Goal: Information Seeking & Learning: Learn about a topic

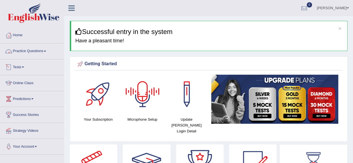
click at [27, 56] on link "Practice Questions" at bounding box center [32, 51] width 64 height 14
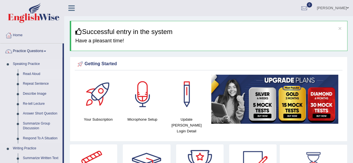
click at [33, 73] on link "Read Aloud" at bounding box center [41, 74] width 42 height 10
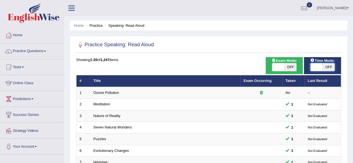
click at [317, 64] on span at bounding box center [316, 67] width 12 height 8
checkbox input "true"
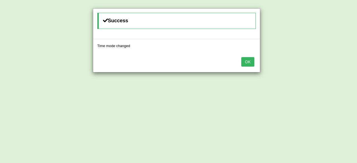
click at [246, 59] on button "OK" at bounding box center [247, 61] width 13 height 9
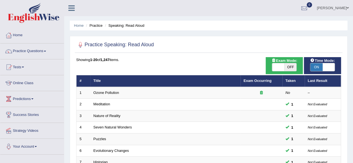
scroll to position [203, 0]
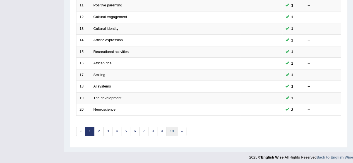
click at [170, 129] on link "10" at bounding box center [171, 131] width 11 height 9
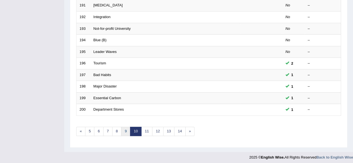
click at [121, 131] on link "9" at bounding box center [125, 131] width 9 height 9
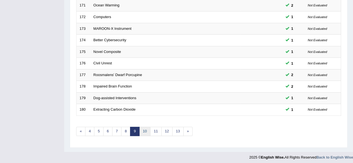
click at [142, 131] on link "10" at bounding box center [144, 131] width 11 height 9
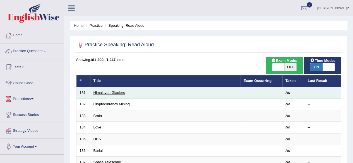
click at [104, 92] on link "Himalayan Glaciers" at bounding box center [109, 93] width 32 height 4
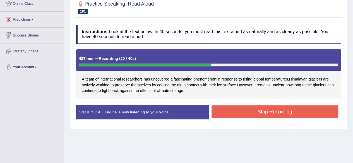
click at [231, 110] on button "Stop Recording" at bounding box center [275, 111] width 127 height 13
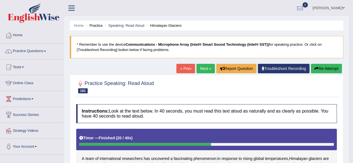
click at [199, 66] on link "Next »" at bounding box center [205, 68] width 18 height 9
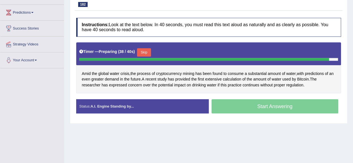
click at [147, 55] on button "Skip" at bounding box center [144, 52] width 14 height 8
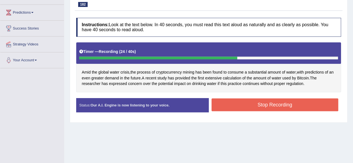
click at [255, 109] on button "Stop Recording" at bounding box center [275, 105] width 127 height 13
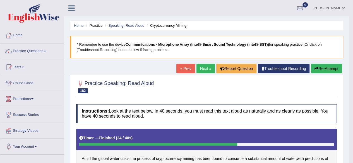
click at [201, 68] on link "Next »" at bounding box center [205, 68] width 18 height 9
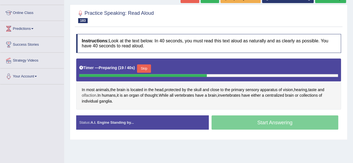
click at [88, 94] on span "olfaction" at bounding box center [89, 96] width 15 height 6
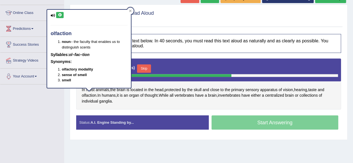
click at [59, 13] on icon at bounding box center [60, 14] width 4 height 3
click at [193, 93] on span "vertebrates" at bounding box center [184, 96] width 20 height 6
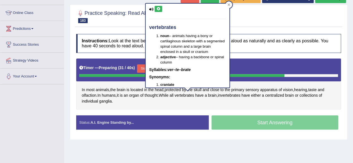
click at [160, 8] on button at bounding box center [159, 9] width 8 height 6
click at [305, 40] on h4 "Instructions: Look at the text below. In 40 seconds, you must read this text al…" at bounding box center [208, 43] width 265 height 19
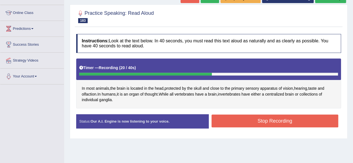
click at [244, 119] on button "Stop Recording" at bounding box center [275, 121] width 127 height 13
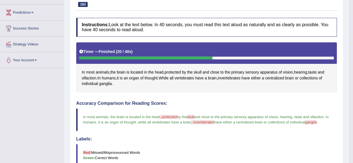
scroll to position [86, 0]
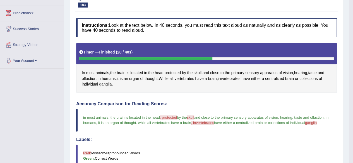
click at [109, 84] on span "ganglia" at bounding box center [105, 84] width 13 height 6
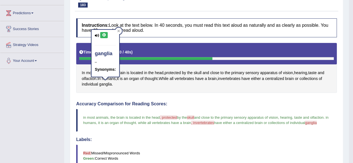
click at [104, 33] on icon at bounding box center [104, 34] width 4 height 3
click at [258, 56] on div "Timer — Finished ( 20 / 40s )" at bounding box center [206, 52] width 255 height 10
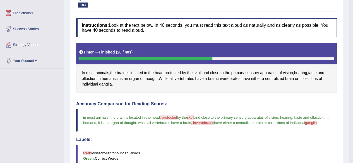
scroll to position [0, 0]
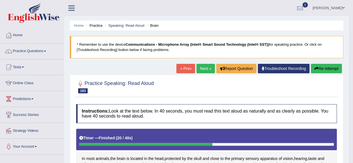
click at [209, 69] on link "Next »" at bounding box center [205, 68] width 18 height 9
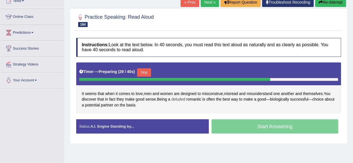
click at [178, 99] on span "deluded" at bounding box center [178, 100] width 14 height 6
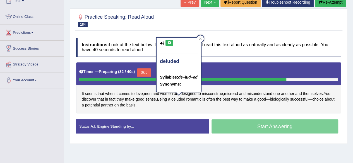
click at [168, 45] on button at bounding box center [170, 43] width 8 height 6
click at [242, 76] on div "Timer — Preparing ( 35 / 40s ) Skip" at bounding box center [208, 72] width 259 height 11
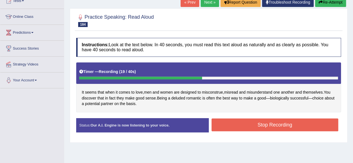
click at [239, 122] on button "Stop Recording" at bounding box center [275, 125] width 127 height 13
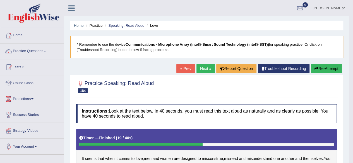
click at [202, 71] on link "Next »" at bounding box center [205, 68] width 18 height 9
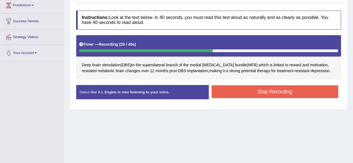
click at [292, 94] on button "Stop Recording" at bounding box center [275, 91] width 127 height 13
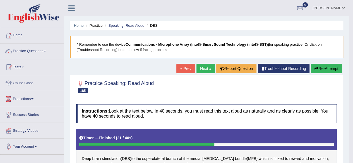
click at [205, 68] on link "Next »" at bounding box center [205, 68] width 18 height 9
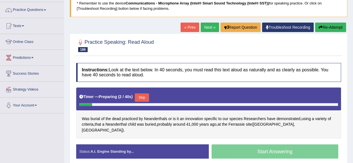
scroll to position [58, 0]
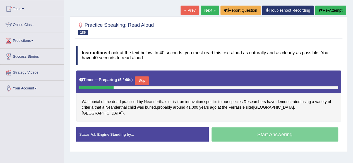
click at [160, 100] on span "Neanderthals" at bounding box center [155, 102] width 23 height 6
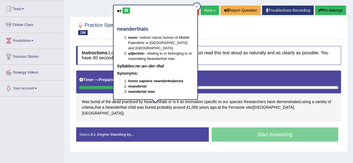
click at [127, 10] on icon at bounding box center [126, 10] width 4 height 3
click at [229, 42] on div "Practice Speaking: Read Aloud 186 Burial Instructions: Look at the text below. …" at bounding box center [209, 84] width 278 height 136
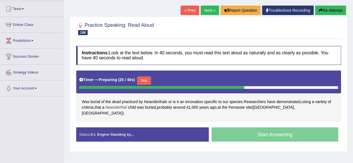
click at [119, 106] on span "Neanderthal" at bounding box center [115, 108] width 21 height 6
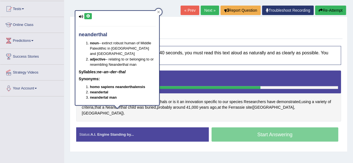
click at [86, 16] on icon at bounding box center [88, 16] width 4 height 3
click at [241, 108] on span "Ferrassie" at bounding box center [236, 108] width 16 height 6
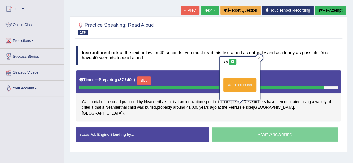
click at [231, 59] on button at bounding box center [233, 62] width 8 height 6
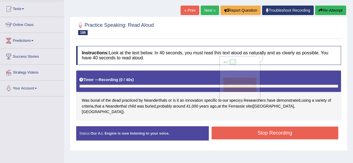
click at [179, 75] on div "Timer — Recording ( 0 / 40s )" at bounding box center [208, 80] width 259 height 10
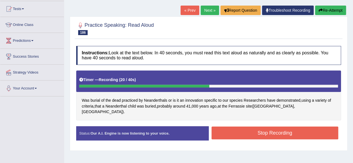
click at [255, 127] on button "Stop Recording" at bounding box center [275, 133] width 127 height 13
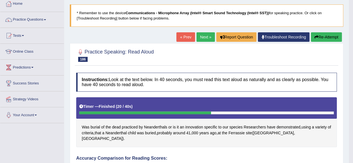
scroll to position [30, 0]
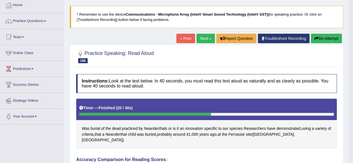
click at [203, 39] on link "Next »" at bounding box center [205, 38] width 18 height 9
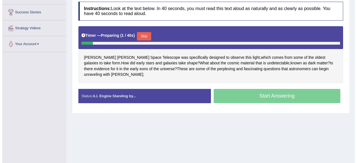
scroll to position [103, 0]
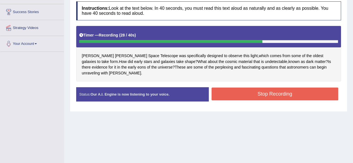
click at [283, 90] on button "Stop Recording" at bounding box center [275, 94] width 127 height 13
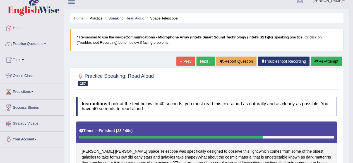
scroll to position [0, 0]
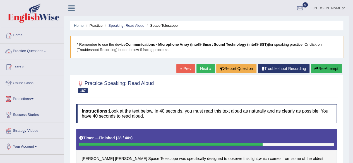
click at [17, 49] on link "Practice Questions" at bounding box center [32, 51] width 64 height 14
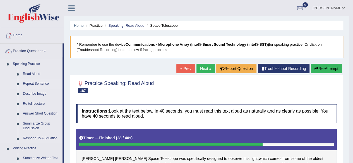
click at [25, 86] on link "Repeat Sentence" at bounding box center [41, 84] width 42 height 10
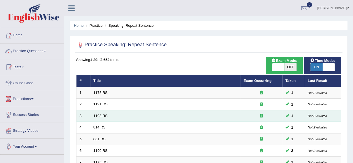
scroll to position [203, 0]
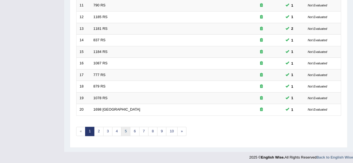
click at [123, 128] on link "5" at bounding box center [125, 131] width 9 height 9
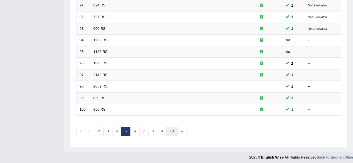
click at [170, 131] on link "10" at bounding box center [171, 131] width 11 height 9
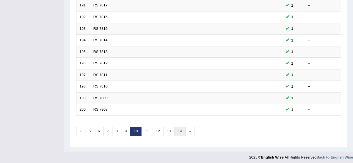
click at [179, 130] on link "14" at bounding box center [179, 131] width 11 height 9
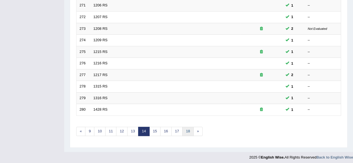
click at [184, 131] on link "18" at bounding box center [187, 131] width 11 height 9
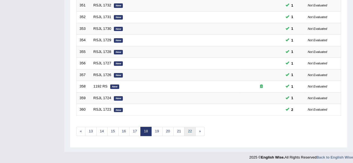
click at [186, 129] on link "22" at bounding box center [189, 131] width 11 height 9
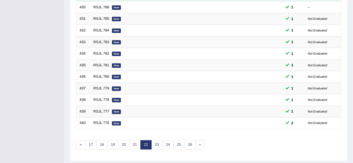
scroll to position [203, 0]
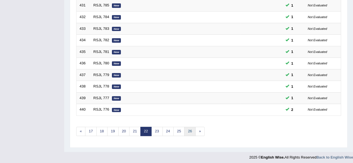
click at [188, 127] on link "26" at bounding box center [189, 131] width 11 height 9
click at [188, 127] on link "30" at bounding box center [189, 131] width 11 height 9
click at [188, 127] on link "34" at bounding box center [189, 131] width 11 height 9
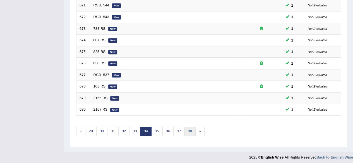
click at [188, 127] on link "38" at bounding box center [189, 131] width 11 height 9
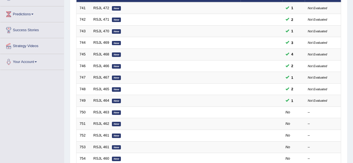
scroll to position [84, 0]
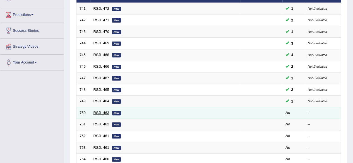
click at [100, 111] on link "RSJL 463" at bounding box center [101, 113] width 16 height 4
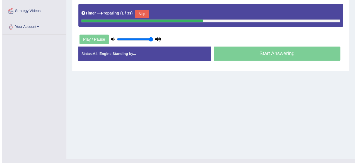
scroll to position [47, 0]
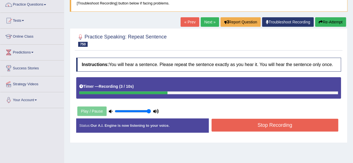
click at [285, 123] on button "Stop Recording" at bounding box center [275, 125] width 127 height 13
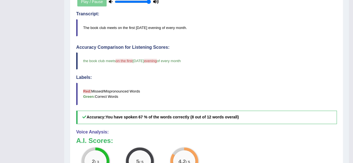
scroll to position [0, 0]
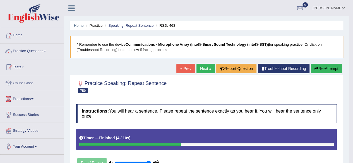
click at [206, 72] on link "Next »" at bounding box center [205, 68] width 18 height 9
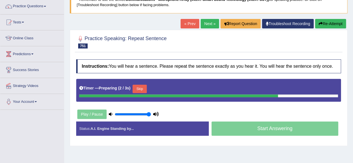
scroll to position [45, 0]
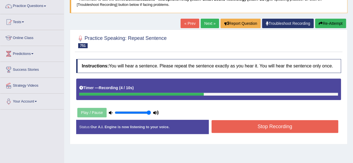
click at [251, 125] on button "Stop Recording" at bounding box center [275, 126] width 127 height 13
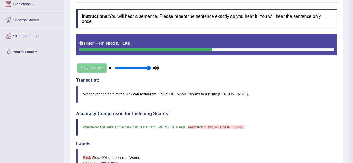
scroll to position [0, 0]
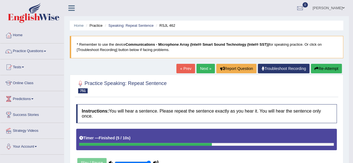
click at [206, 69] on link "Next »" at bounding box center [205, 68] width 18 height 9
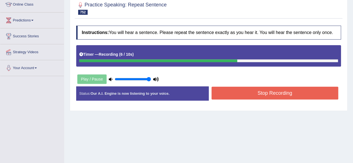
click at [263, 92] on button "Stop Recording" at bounding box center [275, 93] width 127 height 13
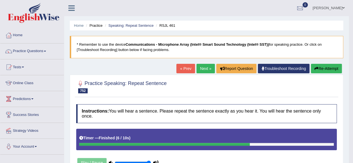
click at [330, 69] on button "Re-Attempt" at bounding box center [326, 68] width 31 height 9
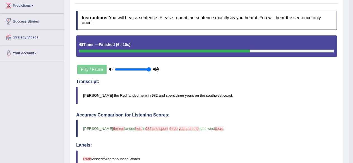
scroll to position [104, 0]
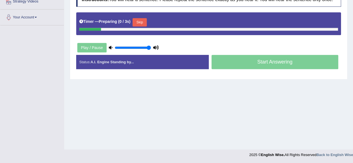
scroll to position [129, 0]
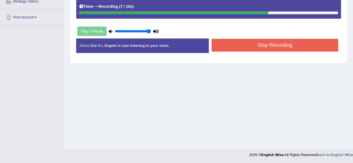
click at [254, 48] on button "Stop Recording" at bounding box center [275, 45] width 127 height 13
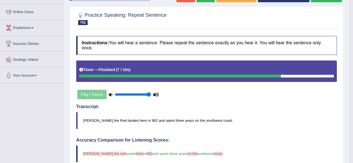
scroll to position [0, 0]
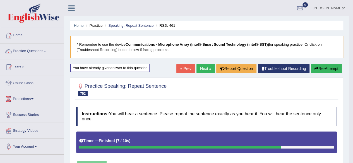
click at [200, 70] on link "Next »" at bounding box center [205, 68] width 18 height 9
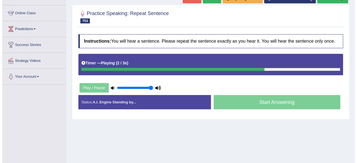
scroll to position [70, 0]
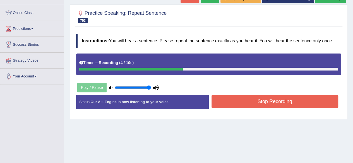
click at [258, 103] on button "Stop Recording" at bounding box center [275, 101] width 127 height 13
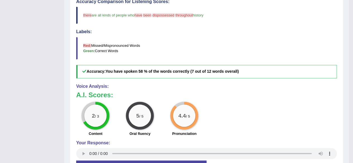
scroll to position [0, 0]
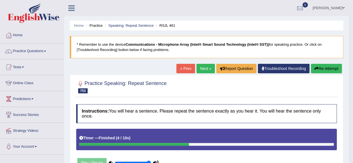
click at [205, 66] on link "Next »" at bounding box center [205, 68] width 18 height 9
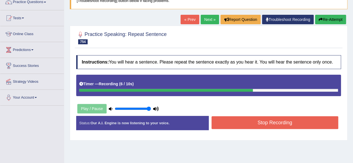
click at [252, 123] on button "Stop Recording" at bounding box center [275, 122] width 127 height 13
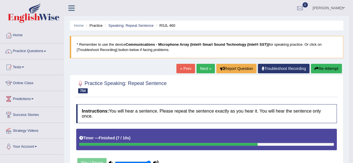
click at [320, 68] on button "Re-Attempt" at bounding box center [326, 68] width 31 height 9
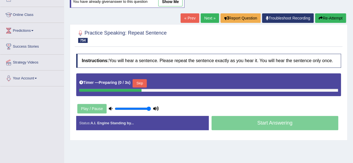
scroll to position [68, 0]
click at [137, 80] on button "Skip" at bounding box center [140, 83] width 14 height 8
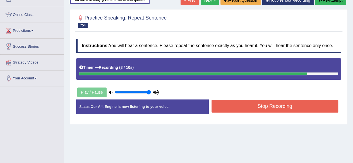
click at [236, 105] on button "Stop Recording" at bounding box center [275, 106] width 127 height 13
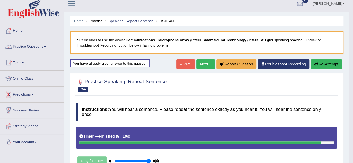
scroll to position [0, 0]
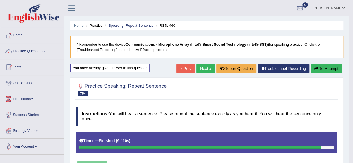
click at [205, 64] on link "Next »" at bounding box center [205, 68] width 18 height 9
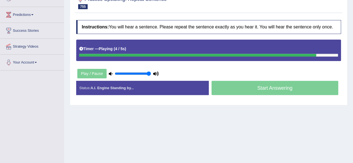
scroll to position [85, 0]
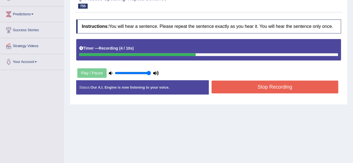
click at [262, 90] on button "Stop Recording" at bounding box center [275, 87] width 127 height 13
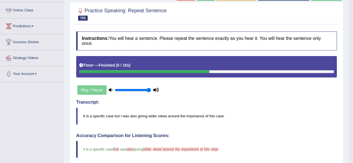
scroll to position [68, 0]
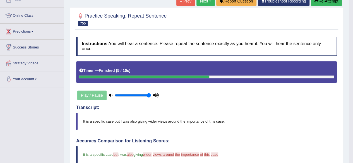
click at [325, 4] on button "Re-Attempt" at bounding box center [326, 0] width 31 height 9
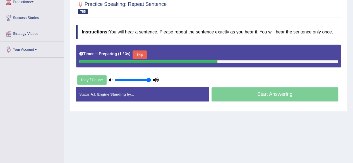
scroll to position [96, 0]
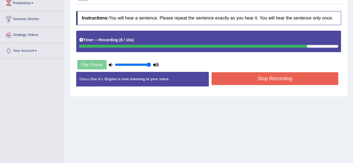
click at [281, 81] on button "Stop Recording" at bounding box center [275, 78] width 127 height 13
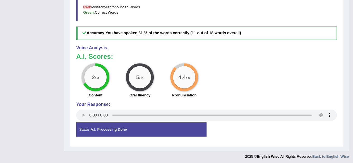
scroll to position [0, 0]
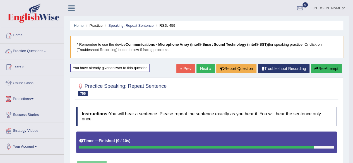
click at [202, 69] on link "Next »" at bounding box center [205, 68] width 18 height 9
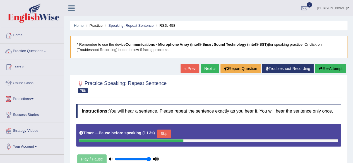
click at [329, 69] on button "Re-Attempt" at bounding box center [330, 68] width 31 height 9
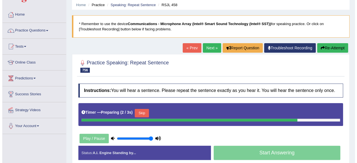
scroll to position [48, 0]
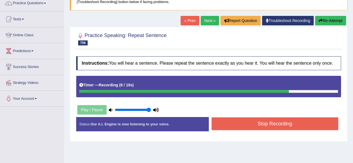
click at [281, 121] on button "Stop Recording" at bounding box center [275, 123] width 127 height 13
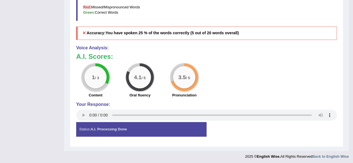
scroll to position [31, 0]
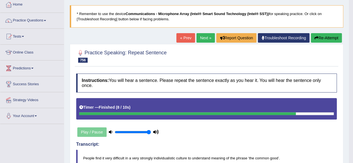
click at [208, 37] on link "Next »" at bounding box center [205, 37] width 18 height 9
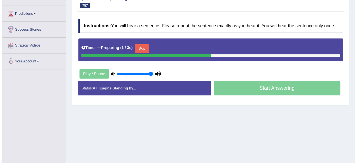
scroll to position [52, 0]
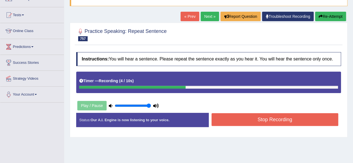
click at [260, 117] on button "Stop Recording" at bounding box center [275, 119] width 127 height 13
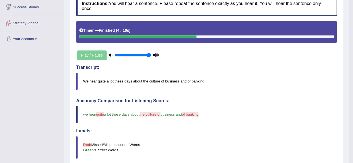
scroll to position [0, 0]
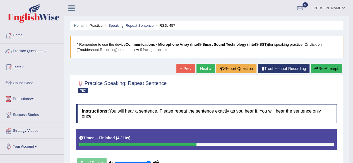
click at [202, 68] on link "Next »" at bounding box center [205, 68] width 18 height 9
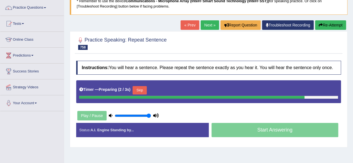
scroll to position [44, 0]
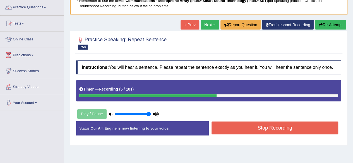
click at [267, 125] on button "Stop Recording" at bounding box center [275, 128] width 127 height 13
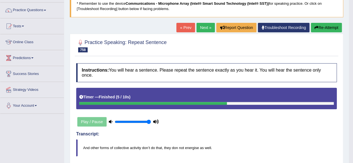
scroll to position [0, 0]
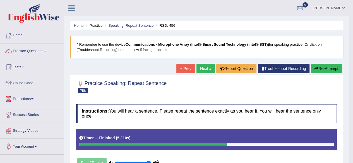
click at [202, 65] on link "Next »" at bounding box center [205, 68] width 18 height 9
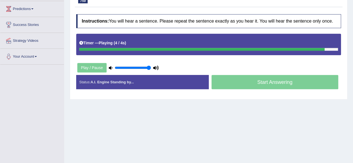
scroll to position [90, 0]
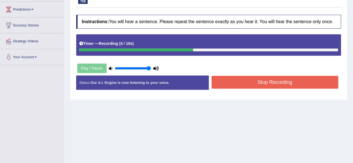
click at [267, 81] on button "Stop Recording" at bounding box center [275, 82] width 127 height 13
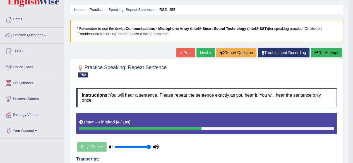
scroll to position [0, 0]
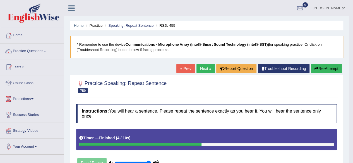
click at [324, 66] on button "Re-Attempt" at bounding box center [326, 68] width 31 height 9
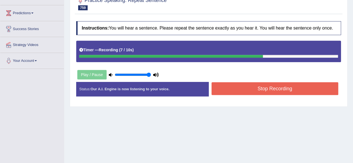
click at [258, 85] on button "Stop Recording" at bounding box center [275, 88] width 127 height 13
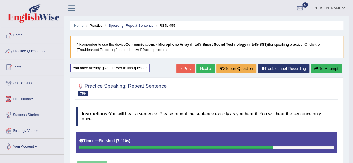
click at [201, 68] on link "Next »" at bounding box center [205, 68] width 18 height 9
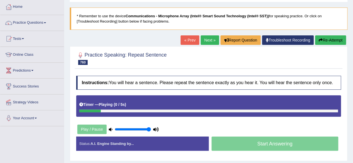
scroll to position [68, 0]
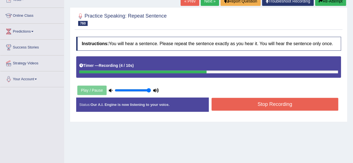
click at [255, 103] on button "Stop Recording" at bounding box center [275, 104] width 127 height 13
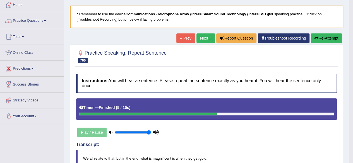
scroll to position [25, 0]
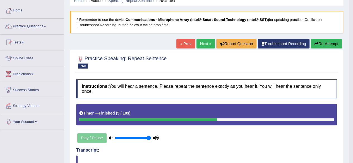
click at [203, 42] on link "Next »" at bounding box center [205, 43] width 18 height 9
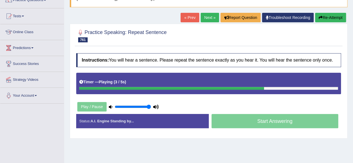
scroll to position [51, 0]
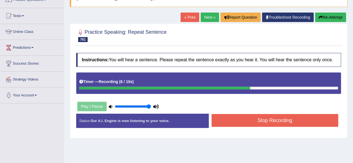
click at [232, 117] on button "Stop Recording" at bounding box center [275, 120] width 127 height 13
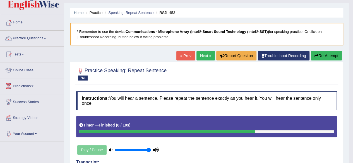
scroll to position [0, 0]
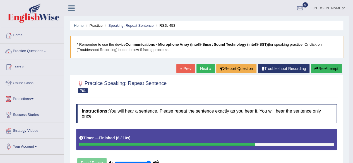
click at [199, 67] on link "Next »" at bounding box center [205, 68] width 18 height 9
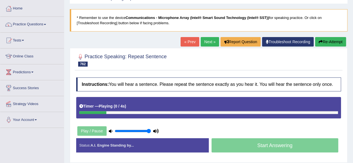
scroll to position [36, 0]
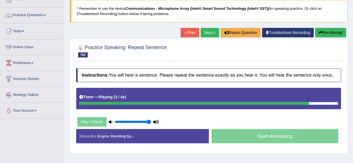
click at [199, 67] on div "Instructions: You will hear a sentence. Please repeat the sentence exactly as y…" at bounding box center [209, 108] width 268 height 85
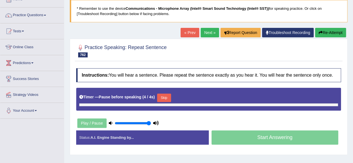
click at [199, 67] on div "Instructions: You will hear a sentence. Please repeat the sentence exactly as y…" at bounding box center [209, 109] width 268 height 87
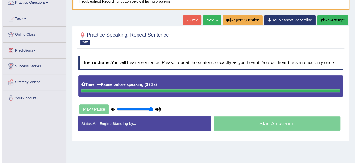
scroll to position [51, 0]
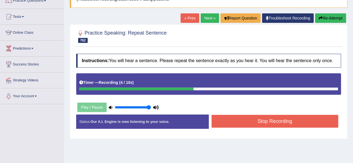
click at [260, 125] on button "Stop Recording" at bounding box center [275, 121] width 127 height 13
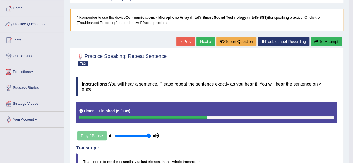
scroll to position [0, 0]
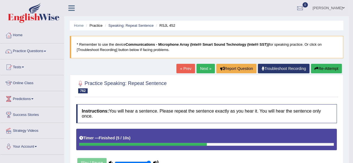
click at [337, 68] on button "Re-Attempt" at bounding box center [326, 68] width 31 height 9
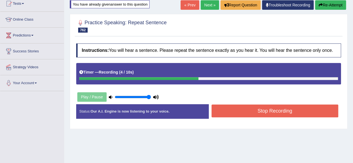
click at [280, 110] on button "Stop Recording" at bounding box center [275, 111] width 127 height 13
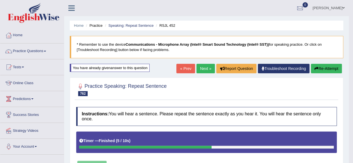
click at [196, 67] on link "Next »" at bounding box center [205, 68] width 18 height 9
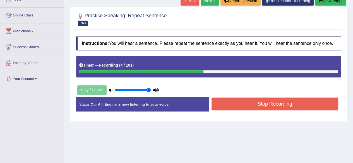
click at [269, 106] on button "Stop Recording" at bounding box center [275, 104] width 127 height 13
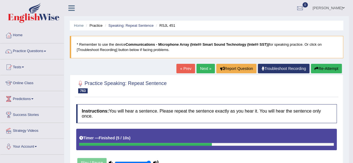
click at [335, 66] on button "Re-Attempt" at bounding box center [326, 68] width 31 height 9
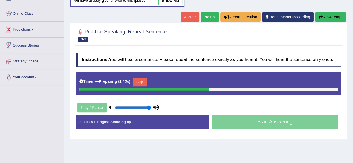
scroll to position [70, 0]
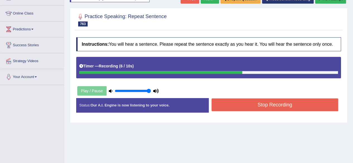
click at [273, 107] on button "Stop Recording" at bounding box center [275, 105] width 127 height 13
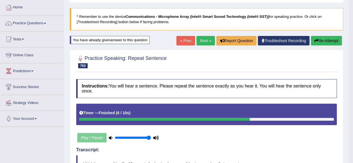
scroll to position [0, 0]
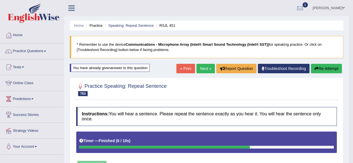
click at [204, 65] on link "Next »" at bounding box center [205, 68] width 18 height 9
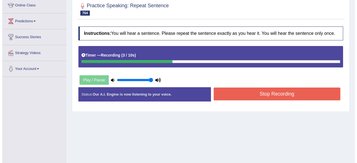
scroll to position [78, 0]
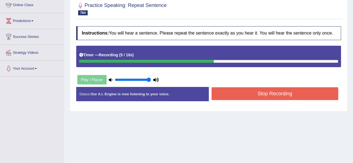
click at [258, 97] on button "Stop Recording" at bounding box center [275, 93] width 127 height 13
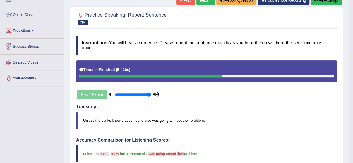
scroll to position [0, 0]
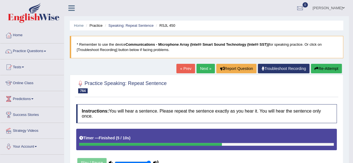
click at [200, 73] on div "« Prev Next » Report Question Troubleshoot Recording Re-Attempt" at bounding box center [259, 69] width 167 height 11
click at [201, 71] on link "Next »" at bounding box center [205, 68] width 18 height 9
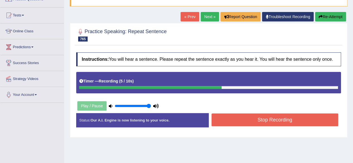
click at [255, 119] on button "Stop Recording" at bounding box center [275, 120] width 127 height 13
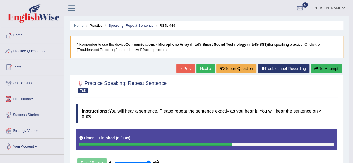
click at [203, 66] on link "Next »" at bounding box center [205, 68] width 18 height 9
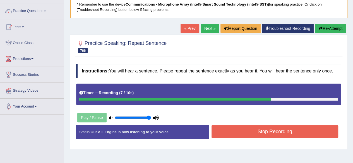
click at [255, 131] on button "Stop Recording" at bounding box center [275, 131] width 127 height 13
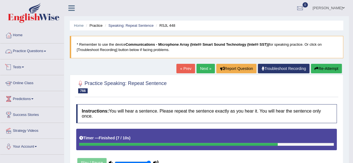
click at [44, 55] on link "Practice Questions" at bounding box center [32, 51] width 64 height 14
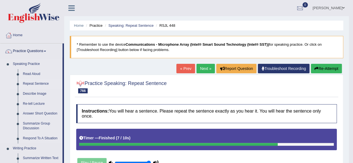
click at [44, 83] on link "Repeat Sentence" at bounding box center [41, 84] width 42 height 10
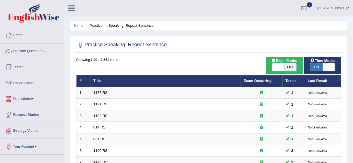
click at [282, 68] on span at bounding box center [278, 67] width 12 height 8
checkbox input "true"
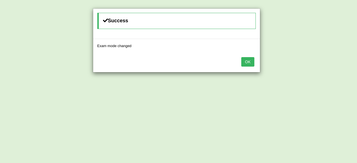
click at [246, 62] on button "OK" at bounding box center [247, 61] width 13 height 9
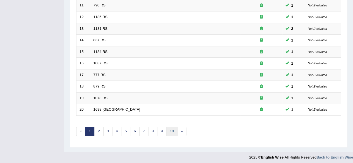
click at [166, 128] on link "10" at bounding box center [171, 131] width 11 height 9
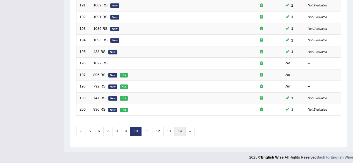
click at [177, 129] on link "14" at bounding box center [179, 131] width 11 height 9
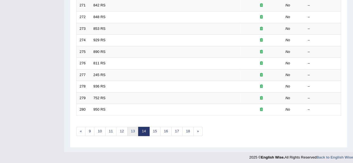
click at [129, 129] on link "13" at bounding box center [132, 131] width 11 height 9
click at [128, 129] on link "12" at bounding box center [130, 131] width 11 height 9
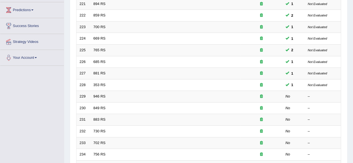
scroll to position [87, 0]
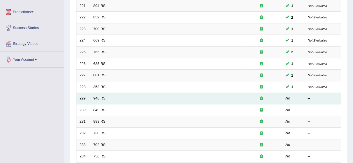
click at [98, 96] on link "946 RS" at bounding box center [99, 98] width 12 height 4
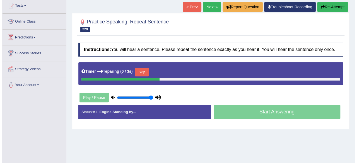
scroll to position [63, 0]
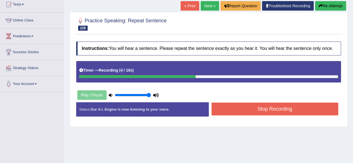
click at [262, 111] on button "Stop Recording" at bounding box center [275, 109] width 127 height 13
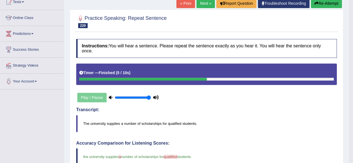
scroll to position [0, 0]
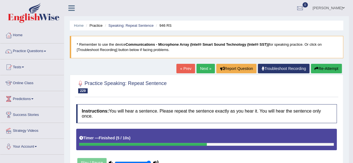
click at [199, 67] on link "Next »" at bounding box center [205, 68] width 18 height 9
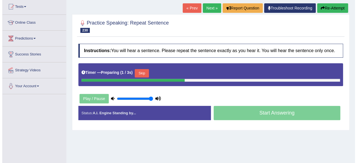
scroll to position [61, 0]
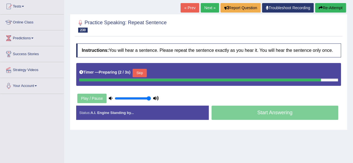
click at [137, 72] on button "Skip" at bounding box center [140, 73] width 14 height 8
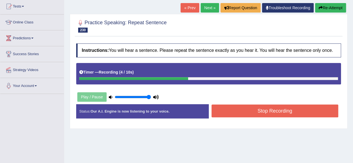
click at [239, 112] on button "Stop Recording" at bounding box center [275, 111] width 127 height 13
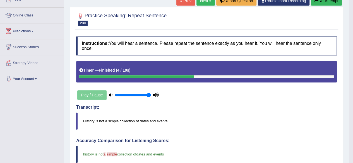
scroll to position [0, 0]
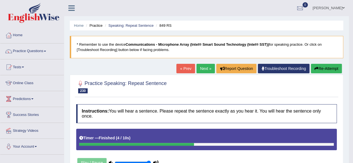
click at [200, 70] on link "Next »" at bounding box center [205, 68] width 18 height 9
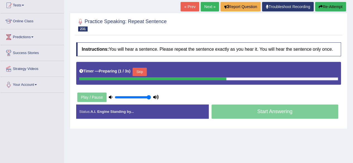
scroll to position [62, 0]
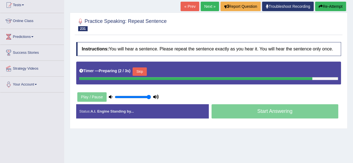
click at [143, 71] on button "Skip" at bounding box center [140, 72] width 14 height 8
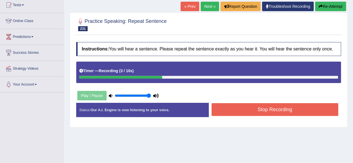
click at [235, 108] on button "Stop Recording" at bounding box center [275, 109] width 127 height 13
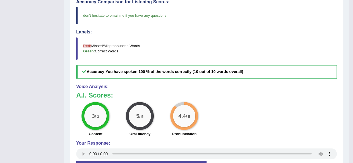
scroll to position [29, 0]
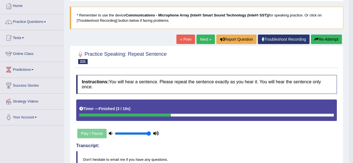
click at [201, 40] on link "Next »" at bounding box center [205, 39] width 18 height 9
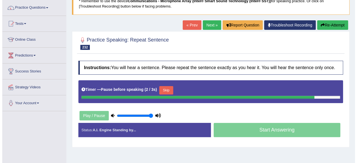
scroll to position [45, 0]
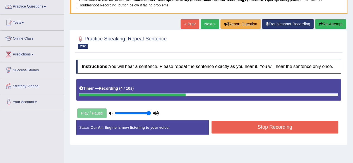
click at [259, 128] on button "Stop Recording" at bounding box center [275, 127] width 127 height 13
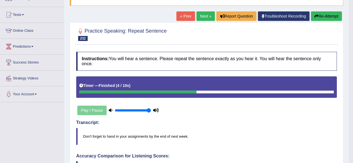
scroll to position [0, 0]
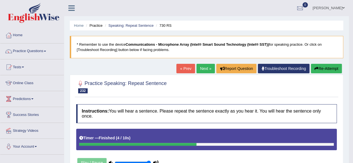
click at [208, 71] on link "Next »" at bounding box center [205, 68] width 18 height 9
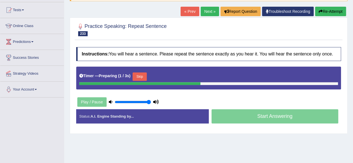
scroll to position [58, 0]
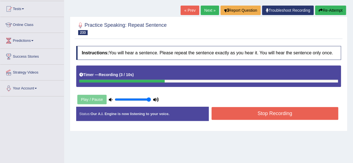
click at [233, 115] on button "Stop Recording" at bounding box center [275, 113] width 127 height 13
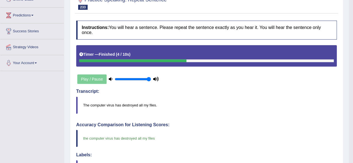
scroll to position [0, 0]
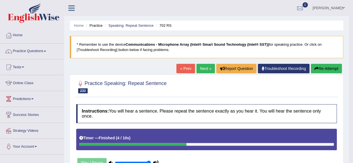
click at [202, 67] on link "Next »" at bounding box center [205, 68] width 18 height 9
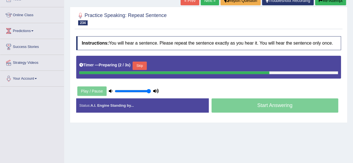
click at [144, 66] on button "Skip" at bounding box center [140, 66] width 14 height 8
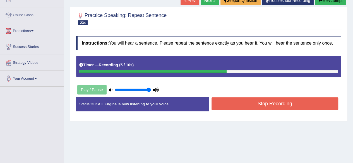
click at [291, 103] on button "Stop Recording" at bounding box center [275, 103] width 127 height 13
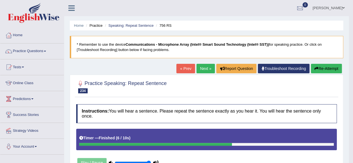
click at [208, 66] on link "Next »" at bounding box center [205, 68] width 18 height 9
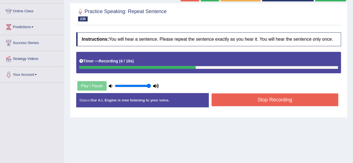
click at [261, 103] on button "Stop Recording" at bounding box center [275, 99] width 127 height 13
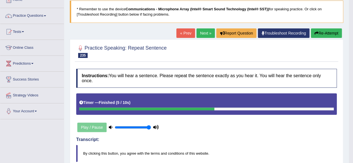
scroll to position [28, 0]
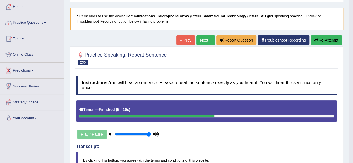
click at [208, 39] on link "Next »" at bounding box center [205, 39] width 18 height 9
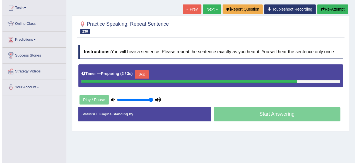
scroll to position [60, 0]
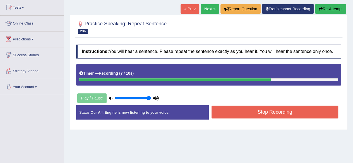
click at [250, 114] on button "Stop Recording" at bounding box center [275, 112] width 127 height 13
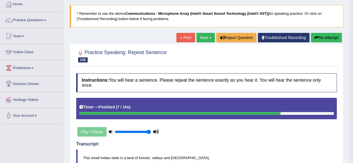
scroll to position [0, 0]
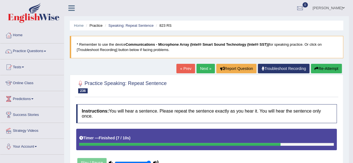
click at [323, 68] on button "Re-Attempt" at bounding box center [326, 68] width 31 height 9
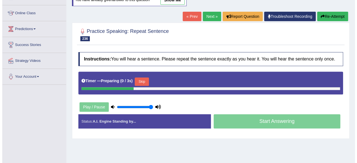
scroll to position [71, 0]
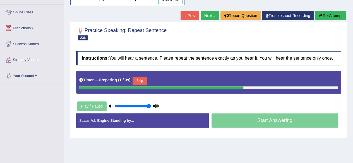
click at [141, 78] on button "Skip" at bounding box center [140, 81] width 14 height 8
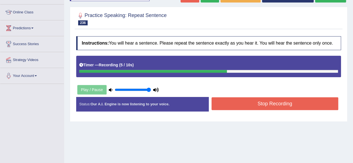
click at [273, 107] on button "Stop Recording" at bounding box center [275, 103] width 127 height 13
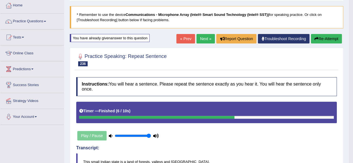
scroll to position [27, 0]
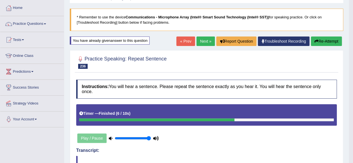
click at [205, 42] on link "Next »" at bounding box center [205, 41] width 18 height 9
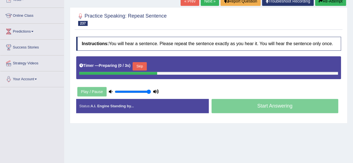
scroll to position [68, 0]
click at [142, 66] on button "Skip" at bounding box center [140, 66] width 14 height 8
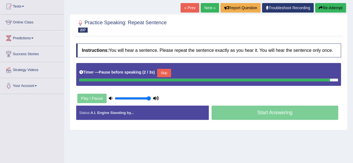
scroll to position [78, 0]
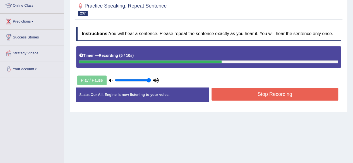
click at [257, 94] on button "Stop Recording" at bounding box center [275, 94] width 127 height 13
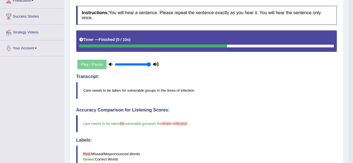
scroll to position [0, 0]
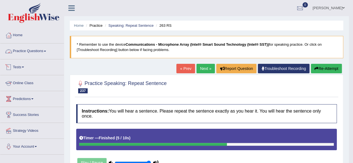
click at [33, 54] on link "Practice Questions" at bounding box center [32, 51] width 64 height 14
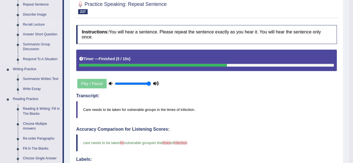
scroll to position [80, 0]
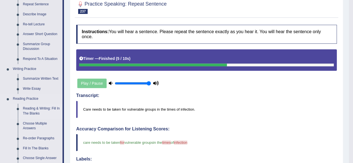
click at [36, 108] on link "Reading & Writing: Fill In The Blanks" at bounding box center [41, 111] width 42 height 15
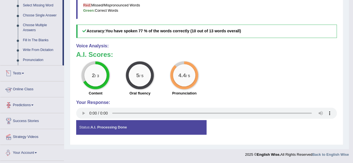
scroll to position [246, 0]
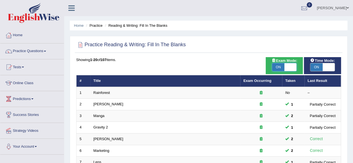
click at [287, 71] on span at bounding box center [290, 67] width 12 height 8
checkbox input "false"
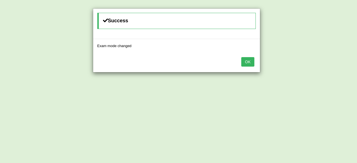
click at [250, 62] on button "OK" at bounding box center [247, 61] width 13 height 9
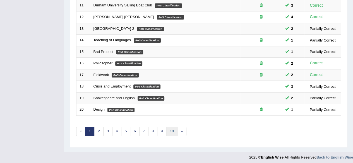
click at [167, 132] on link "10" at bounding box center [171, 131] width 11 height 9
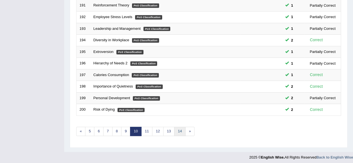
click at [178, 129] on link "14" at bounding box center [179, 131] width 11 height 9
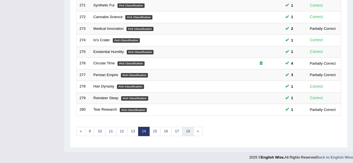
click at [186, 129] on link "18" at bounding box center [187, 131] width 11 height 9
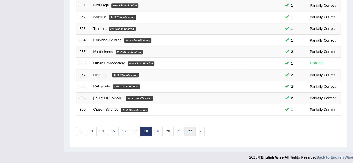
click at [186, 129] on link "22" at bounding box center [189, 131] width 11 height 9
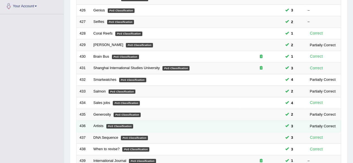
scroll to position [203, 0]
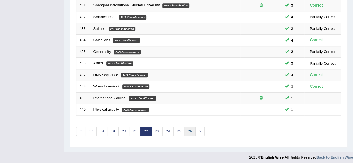
click at [190, 131] on link "26" at bounding box center [189, 131] width 11 height 9
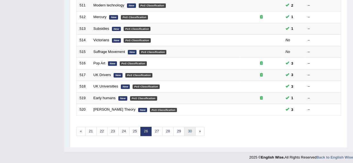
click at [190, 130] on link "30" at bounding box center [189, 131] width 11 height 9
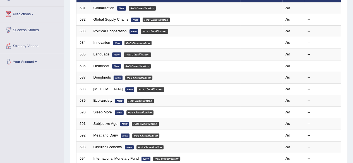
scroll to position [203, 0]
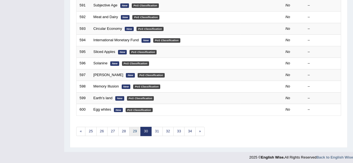
click at [133, 130] on link "29" at bounding box center [134, 131] width 11 height 9
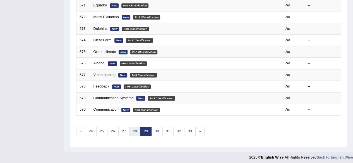
click at [133, 130] on link "28" at bounding box center [134, 131] width 11 height 9
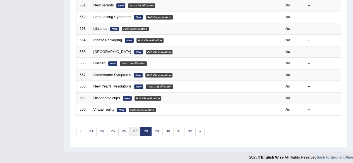
click at [133, 130] on link "27" at bounding box center [134, 131] width 11 height 9
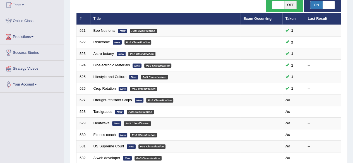
scroll to position [62, 0]
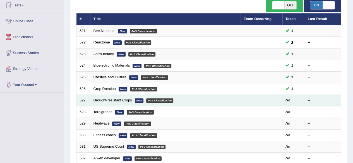
click at [107, 99] on link "Drought-resistant Crops" at bounding box center [112, 100] width 39 height 4
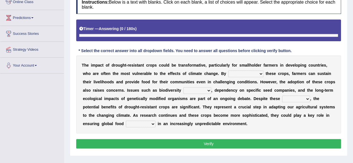
scroll to position [95, 0]
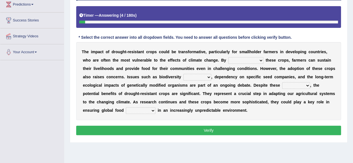
click at [251, 58] on select "resurrecting demonstrating cultivating devastating" at bounding box center [245, 60] width 35 height 7
select select "cultivating"
click at [228, 57] on select "resurrecting demonstrating cultivating devastating" at bounding box center [245, 60] width 35 height 7
click at [202, 77] on select "loss conflict shift draft" at bounding box center [197, 77] width 28 height 7
select select "loss"
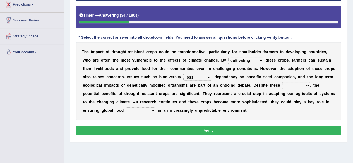
click at [183, 74] on select "loss conflict shift draft" at bounding box center [197, 77] width 28 height 7
click at [305, 85] on select "concerns facilities editions fees" at bounding box center [296, 85] width 28 height 7
select select "concerns"
click at [282, 82] on select "concerns facilities editions fees" at bounding box center [296, 85] width 28 height 7
click at [147, 110] on select "security inevitability support emergence" at bounding box center [141, 110] width 30 height 7
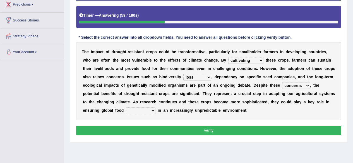
select select "emergence"
click at [126, 107] on select "security inevitability support emergence" at bounding box center [141, 110] width 30 height 7
click at [151, 133] on button "Verify" at bounding box center [208, 130] width 265 height 9
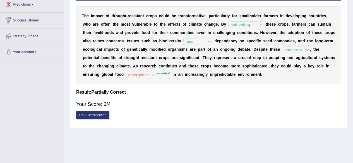
scroll to position [0, 0]
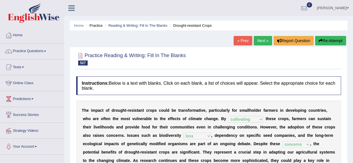
click at [262, 38] on link "Next »" at bounding box center [263, 40] width 18 height 9
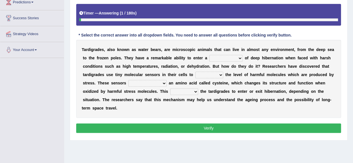
scroll to position [97, 0]
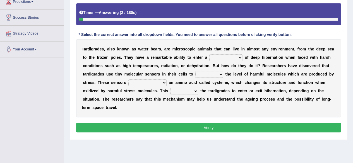
click at [223, 53] on div "T a r d i g r a d e s , a l s o k n o w n a s w a t e r b e a r s , a r e m i c…" at bounding box center [208, 78] width 265 height 78
click at [223, 56] on select "path circumstance state condition" at bounding box center [225, 57] width 33 height 7
select select "state"
click at [209, 54] on select "path circumstance state condition" at bounding box center [225, 57] width 33 height 7
click at [207, 75] on select "detect amplify disable introduce" at bounding box center [209, 74] width 28 height 7
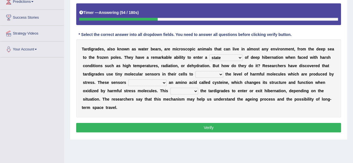
select select "amplify"
click at [195, 71] on select "detect amplify disable introduce" at bounding box center [209, 74] width 28 height 7
click at [150, 80] on select "made have been made are made of made in" at bounding box center [147, 83] width 38 height 7
select select "are made of"
click at [128, 80] on select "made have been made are made of made in" at bounding box center [147, 83] width 38 height 7
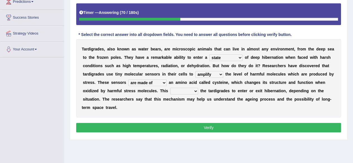
click at [186, 90] on select "signals infers sustains identifies" at bounding box center [184, 91] width 28 height 7
select select "identifies"
click at [170, 88] on select "signals infers sustains identifies" at bounding box center [184, 91] width 28 height 7
click at [188, 126] on button "Verify" at bounding box center [208, 127] width 265 height 9
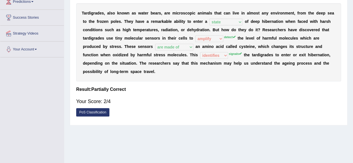
scroll to position [0, 0]
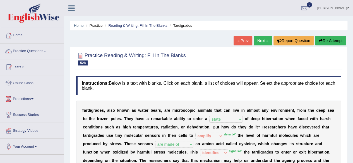
click at [262, 39] on link "Next »" at bounding box center [263, 40] width 18 height 9
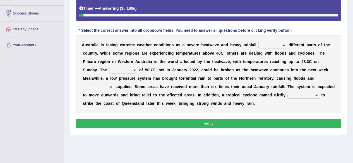
scroll to position [102, 0]
click at [269, 45] on select "hit ceased overruled pushed" at bounding box center [272, 45] width 28 height 7
select select "hit"
click at [258, 42] on select "hit ceased overruled pushed" at bounding box center [272, 45] width 28 height 7
click at [111, 68] on select "point frustration record limit" at bounding box center [123, 70] width 28 height 7
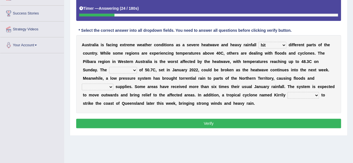
select select "record"
click at [109, 67] on select "point frustration record limit" at bounding box center [123, 70] width 28 height 7
click at [113, 84] on select "squandering projecting expanding disrupting" at bounding box center [98, 87] width 32 height 7
select select "disrupting"
click at [113, 84] on select "squandering projecting expanding disrupting" at bounding box center [98, 87] width 32 height 7
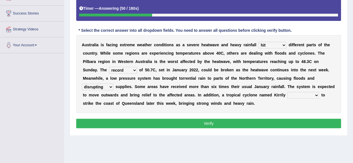
click at [287, 95] on select "forecast that forecast will forecast is forecast" at bounding box center [303, 95] width 32 height 7
select select "forecast"
click at [287, 92] on select "forecast that forecast will forecast is forecast" at bounding box center [303, 95] width 32 height 7
click at [271, 119] on button "Verify" at bounding box center [208, 123] width 265 height 9
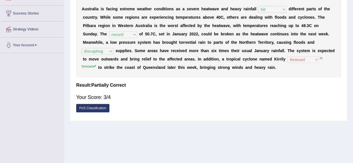
scroll to position [0, 0]
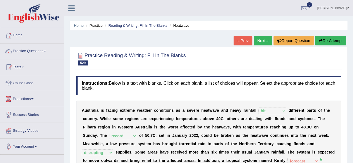
click at [260, 41] on link "Next »" at bounding box center [263, 40] width 18 height 9
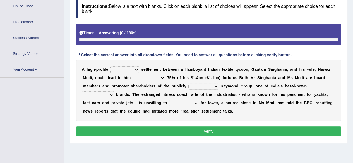
scroll to position [86, 0]
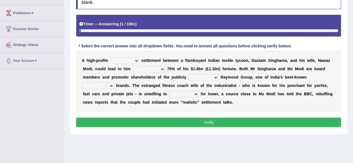
click at [127, 61] on select "separation parting divorce dissolution" at bounding box center [124, 60] width 29 height 7
select select "divorce"
click at [110, 57] on select "separation parting divorce dissolution" at bounding box center [124, 60] width 29 height 7
click at [141, 69] on select "yielding forfeiting surrendering waiving" at bounding box center [149, 69] width 32 height 7
select select "surrendering"
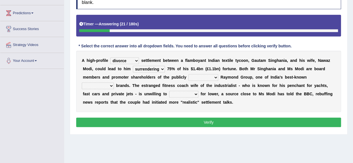
click at [133, 66] on select "yielding forfeiting surrendering waiving" at bounding box center [149, 69] width 32 height 7
click at [204, 76] on select "listed grouped registered categorised" at bounding box center [203, 77] width 30 height 7
select select "registered"
click at [188, 74] on select "listed grouped registered categorised" at bounding box center [203, 77] width 30 height 7
click at [103, 85] on select "conventional client consumer user" at bounding box center [98, 86] width 32 height 7
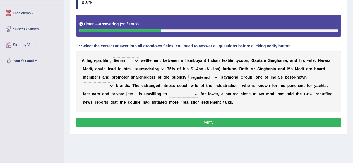
select select "consumer"
click at [82, 83] on select "conventional client consumer user" at bounding box center [98, 86] width 32 height 7
click at [187, 94] on select "understand solve decide settle" at bounding box center [183, 94] width 29 height 7
select select "settle"
click at [169, 91] on select "understand solve decide settle" at bounding box center [183, 94] width 29 height 7
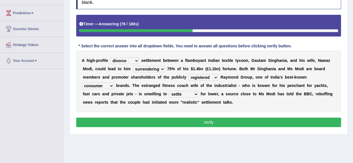
click at [189, 119] on button "Verify" at bounding box center [208, 122] width 265 height 9
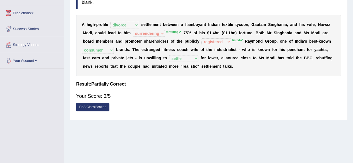
scroll to position [0, 0]
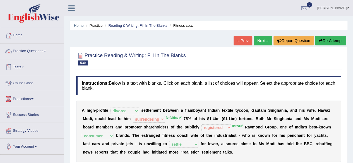
click at [48, 51] on link "Practice Questions" at bounding box center [32, 51] width 64 height 14
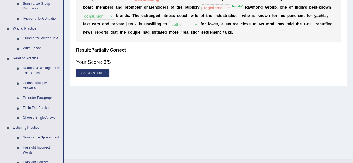
scroll to position [131, 0]
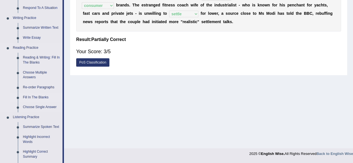
click at [40, 97] on link "Fill In The Blanks" at bounding box center [41, 98] width 42 height 10
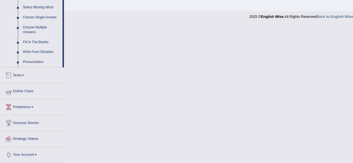
scroll to position [248, 0]
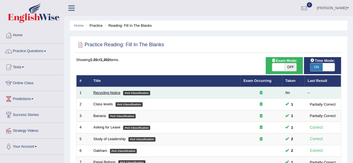
click at [107, 91] on link "Recycling Notice" at bounding box center [106, 93] width 27 height 4
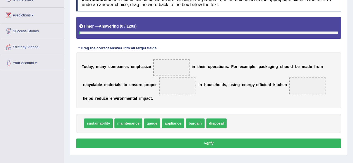
scroll to position [101, 0]
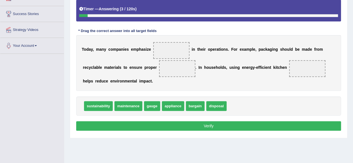
click at [178, 104] on span "appliance" at bounding box center [173, 106] width 22 height 10
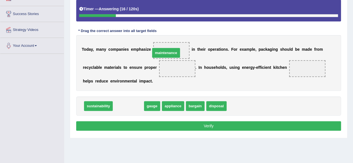
drag, startPoint x: 128, startPoint y: 109, endPoint x: 167, endPoint y: 56, distance: 66.3
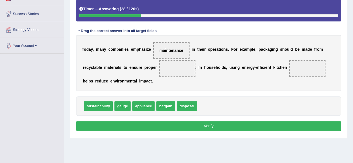
click at [168, 51] on span "maintenance" at bounding box center [171, 50] width 24 height 4
drag, startPoint x: 190, startPoint y: 106, endPoint x: 178, endPoint y: 73, distance: 35.6
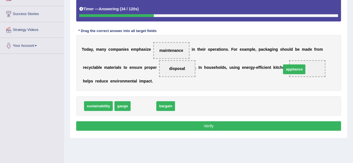
drag, startPoint x: 140, startPoint y: 107, endPoint x: 294, endPoint y: 71, distance: 157.7
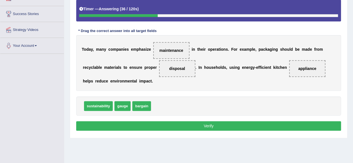
click at [166, 128] on button "Verify" at bounding box center [208, 125] width 265 height 9
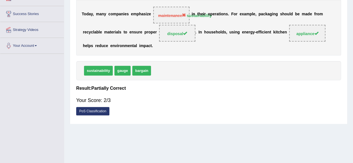
scroll to position [0, 0]
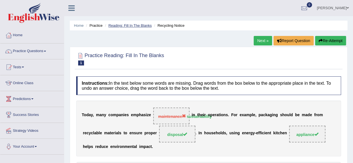
click at [144, 25] on link "Reading: Fill In The Blanks" at bounding box center [129, 25] width 43 height 4
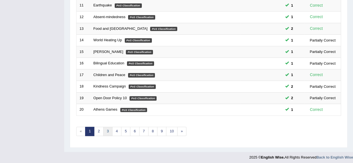
click at [108, 129] on link "3" at bounding box center [107, 131] width 9 height 9
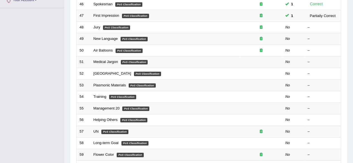
scroll to position [203, 0]
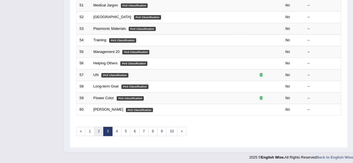
click at [97, 131] on link "2" at bounding box center [98, 131] width 9 height 9
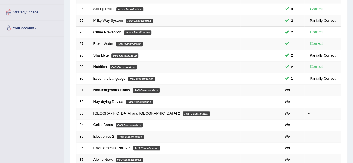
scroll to position [117, 0]
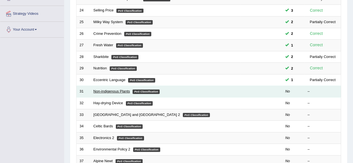
click at [113, 90] on link "Non-indigenous Plants" at bounding box center [111, 91] width 37 height 4
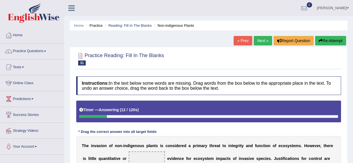
click at [259, 40] on link "Next »" at bounding box center [263, 40] width 18 height 9
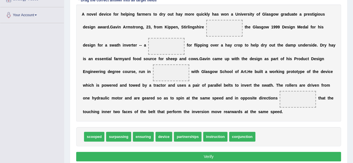
scroll to position [131, 0]
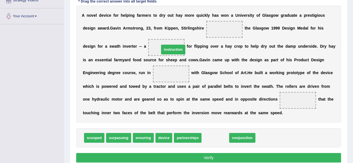
drag, startPoint x: 214, startPoint y: 138, endPoint x: 170, endPoint y: 49, distance: 98.9
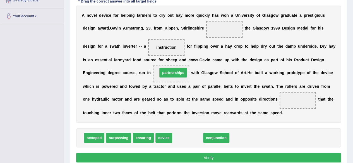
drag, startPoint x: 188, startPoint y: 138, endPoint x: 174, endPoint y: 73, distance: 66.9
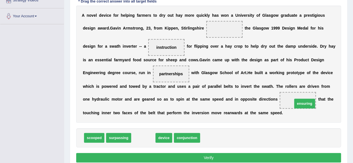
drag, startPoint x: 146, startPoint y: 138, endPoint x: 306, endPoint y: 104, distance: 164.1
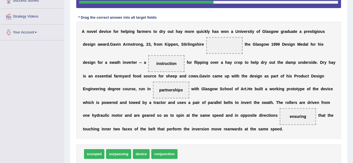
scroll to position [120, 0]
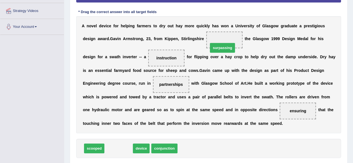
drag, startPoint x: 117, startPoint y: 148, endPoint x: 223, endPoint y: 45, distance: 148.6
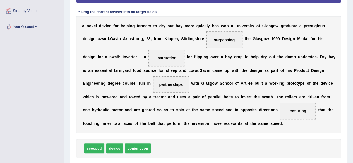
scroll to position [155, 0]
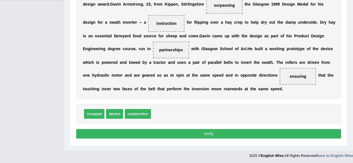
click at [186, 133] on button "Verify" at bounding box center [208, 133] width 265 height 9
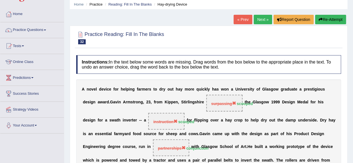
scroll to position [19, 0]
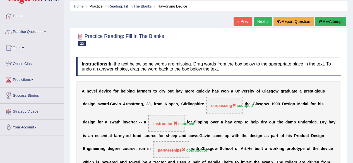
click at [258, 21] on link "Next »" at bounding box center [263, 21] width 18 height 9
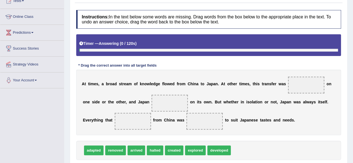
scroll to position [90, 0]
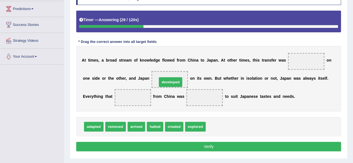
drag, startPoint x: 219, startPoint y: 126, endPoint x: 170, endPoint y: 81, distance: 65.8
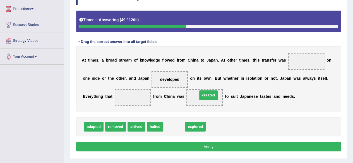
drag, startPoint x: 168, startPoint y: 128, endPoint x: 203, endPoint y: 97, distance: 46.6
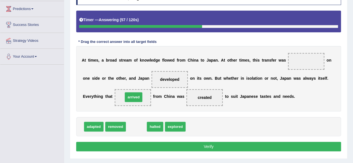
drag, startPoint x: 135, startPoint y: 126, endPoint x: 132, endPoint y: 97, distance: 29.7
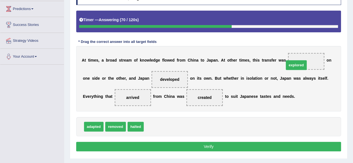
drag, startPoint x: 156, startPoint y: 128, endPoint x: 302, endPoint y: 63, distance: 159.7
click at [156, 148] on button "Verify" at bounding box center [208, 146] width 265 height 9
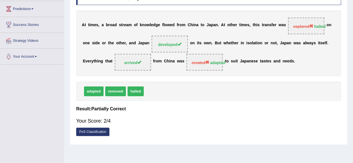
scroll to position [0, 0]
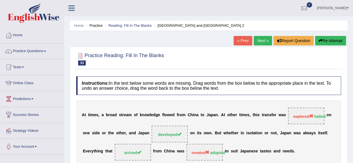
click at [260, 39] on link "Next »" at bounding box center [263, 40] width 18 height 9
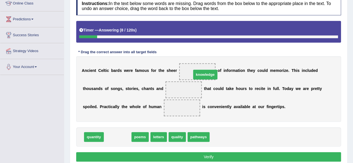
drag, startPoint x: 118, startPoint y: 135, endPoint x: 206, endPoint y: 72, distance: 108.1
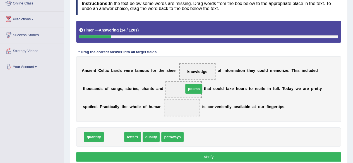
drag, startPoint x: 117, startPoint y: 138, endPoint x: 195, endPoint y: 89, distance: 91.4
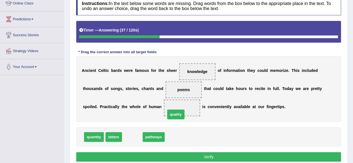
drag, startPoint x: 136, startPoint y: 135, endPoint x: 181, endPoint y: 112, distance: 50.5
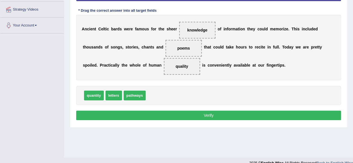
scroll to position [122, 0]
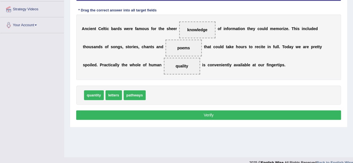
click at [172, 115] on button "Verify" at bounding box center [208, 115] width 265 height 9
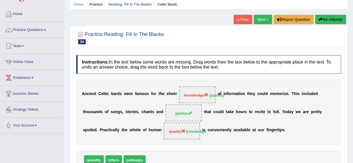
click at [172, 115] on span "poems" at bounding box center [184, 113] width 36 height 17
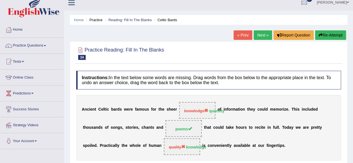
scroll to position [0, 0]
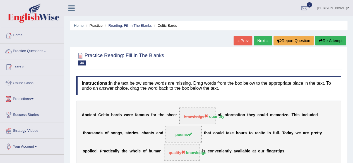
click at [324, 39] on button "Re-Attempt" at bounding box center [330, 40] width 31 height 9
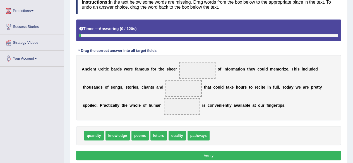
scroll to position [90, 0]
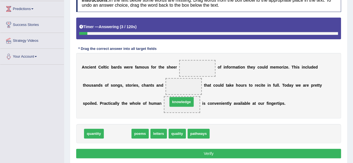
drag, startPoint x: 123, startPoint y: 131, endPoint x: 184, endPoint y: 105, distance: 66.3
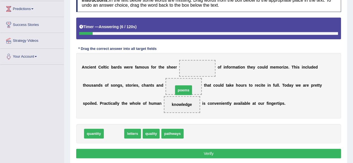
drag, startPoint x: 119, startPoint y: 133, endPoint x: 189, endPoint y: 90, distance: 82.0
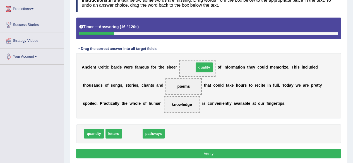
drag, startPoint x: 131, startPoint y: 133, endPoint x: 199, endPoint y: 70, distance: 93.0
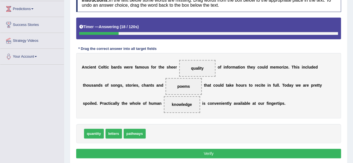
click at [152, 157] on button "Verify" at bounding box center [208, 153] width 265 height 9
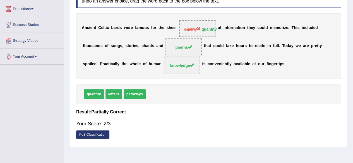
scroll to position [0, 0]
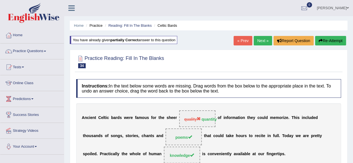
click at [263, 38] on link "Next »" at bounding box center [263, 40] width 18 height 9
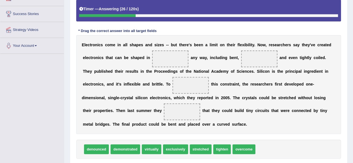
scroll to position [100, 0]
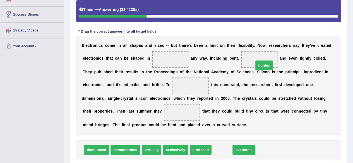
drag, startPoint x: 220, startPoint y: 152, endPoint x: 261, endPoint y: 66, distance: 95.1
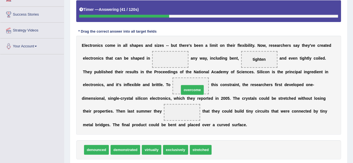
drag, startPoint x: 219, startPoint y: 150, endPoint x: 186, endPoint y: 90, distance: 68.2
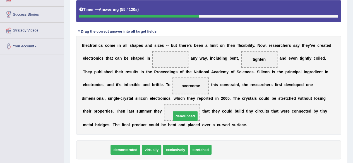
drag, startPoint x: 102, startPoint y: 148, endPoint x: 191, endPoint y: 112, distance: 96.0
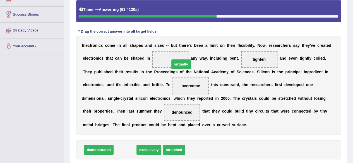
drag, startPoint x: 123, startPoint y: 148, endPoint x: 167, endPoint y: 57, distance: 101.5
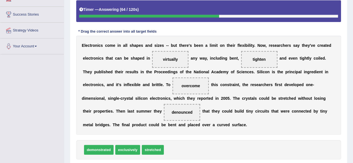
scroll to position [136, 0]
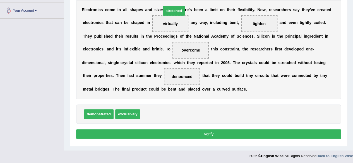
drag, startPoint x: 152, startPoint y: 113, endPoint x: 172, endPoint y: 0, distance: 115.2
click at [172, 6] on span "stretched" at bounding box center [174, 11] width 22 height 10
drag, startPoint x: 155, startPoint y: 112, endPoint x: 166, endPoint y: 30, distance: 82.8
click at [169, 129] on button "Verify" at bounding box center [208, 133] width 265 height 9
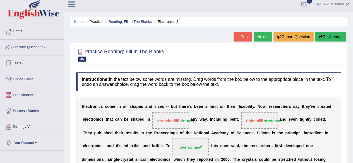
scroll to position [0, 0]
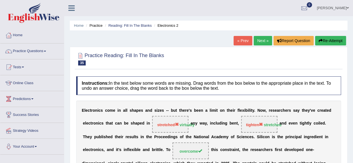
click at [325, 40] on button "Re-Attempt" at bounding box center [330, 40] width 31 height 9
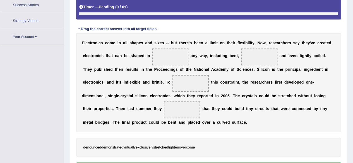
scroll to position [129, 0]
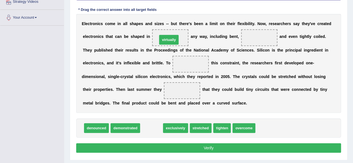
drag, startPoint x: 155, startPoint y: 128, endPoint x: 172, endPoint y: 39, distance: 90.4
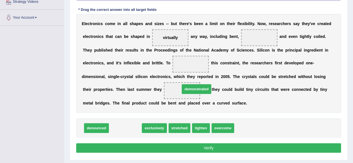
drag, startPoint x: 119, startPoint y: 128, endPoint x: 183, endPoint y: 90, distance: 74.6
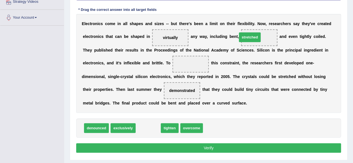
drag, startPoint x: 142, startPoint y: 126, endPoint x: 245, endPoint y: 37, distance: 135.9
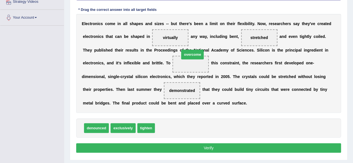
drag, startPoint x: 164, startPoint y: 129, endPoint x: 190, endPoint y: 62, distance: 71.8
click at [160, 146] on button "Verify" at bounding box center [208, 147] width 265 height 9
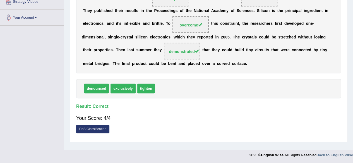
scroll to position [0, 0]
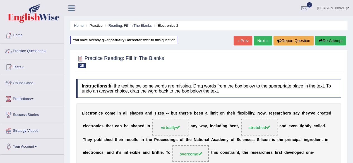
click at [254, 38] on link "Next »" at bounding box center [263, 40] width 18 height 9
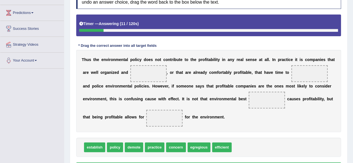
scroll to position [85, 0]
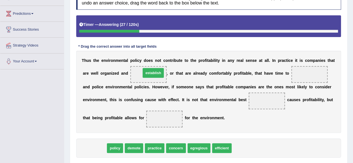
drag, startPoint x: 93, startPoint y: 150, endPoint x: 151, endPoint y: 75, distance: 94.6
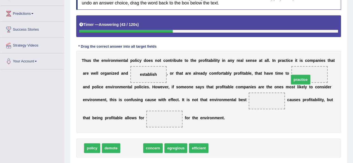
drag, startPoint x: 134, startPoint y: 148, endPoint x: 304, endPoint y: 78, distance: 183.9
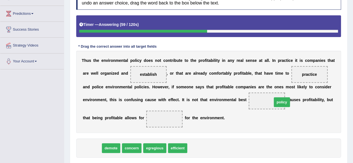
drag, startPoint x: 95, startPoint y: 148, endPoint x: 285, endPoint y: 102, distance: 195.3
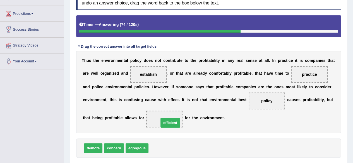
drag, startPoint x: 160, startPoint y: 147, endPoint x: 171, endPoint y: 122, distance: 27.4
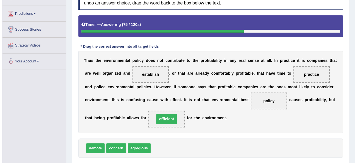
scroll to position [129, 0]
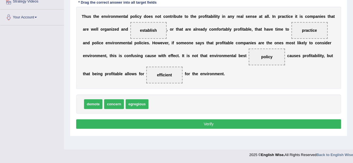
click at [171, 122] on button "Verify" at bounding box center [208, 123] width 265 height 9
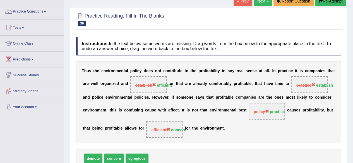
scroll to position [32, 0]
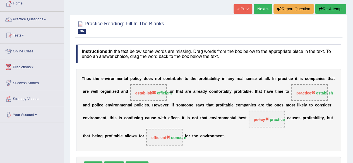
click at [331, 8] on button "Re-Attempt" at bounding box center [330, 8] width 31 height 9
